Goal: Information Seeking & Learning: Learn about a topic

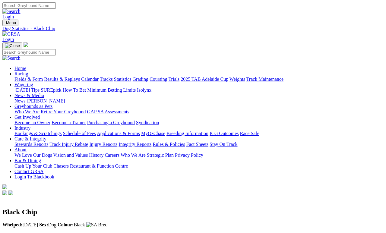
scroll to position [10, 0]
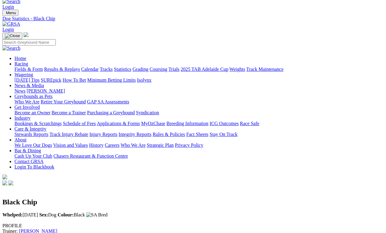
click at [28, 61] on link "Racing" at bounding box center [21, 63] width 14 height 5
click at [78, 67] on link "Results & Replays" at bounding box center [62, 69] width 36 height 5
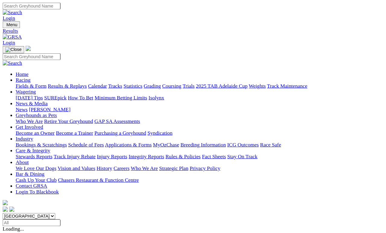
scroll to position [3, 0]
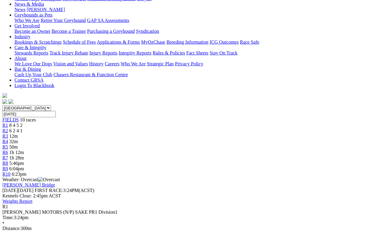
scroll to position [93, 0]
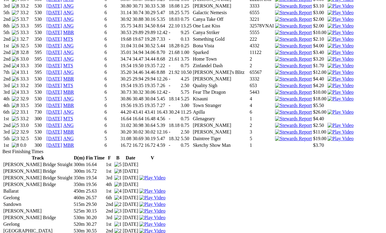
scroll to position [643, 0]
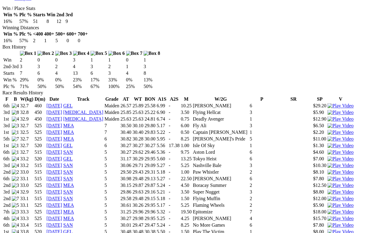
scroll to position [346, 0]
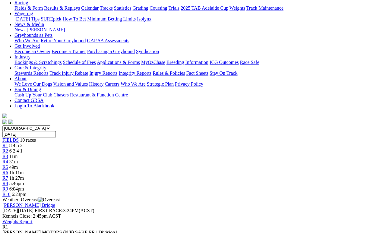
scroll to position [71, 0]
click at [8, 149] on span "R2" at bounding box center [5, 151] width 6 height 5
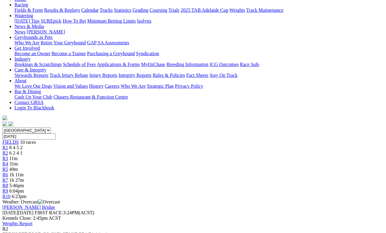
scroll to position [72, 0]
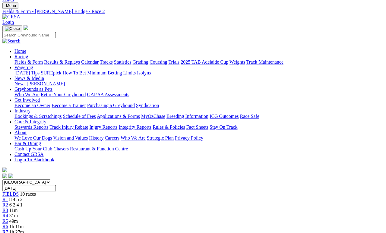
scroll to position [0, 0]
